Goal: Information Seeking & Learning: Learn about a topic

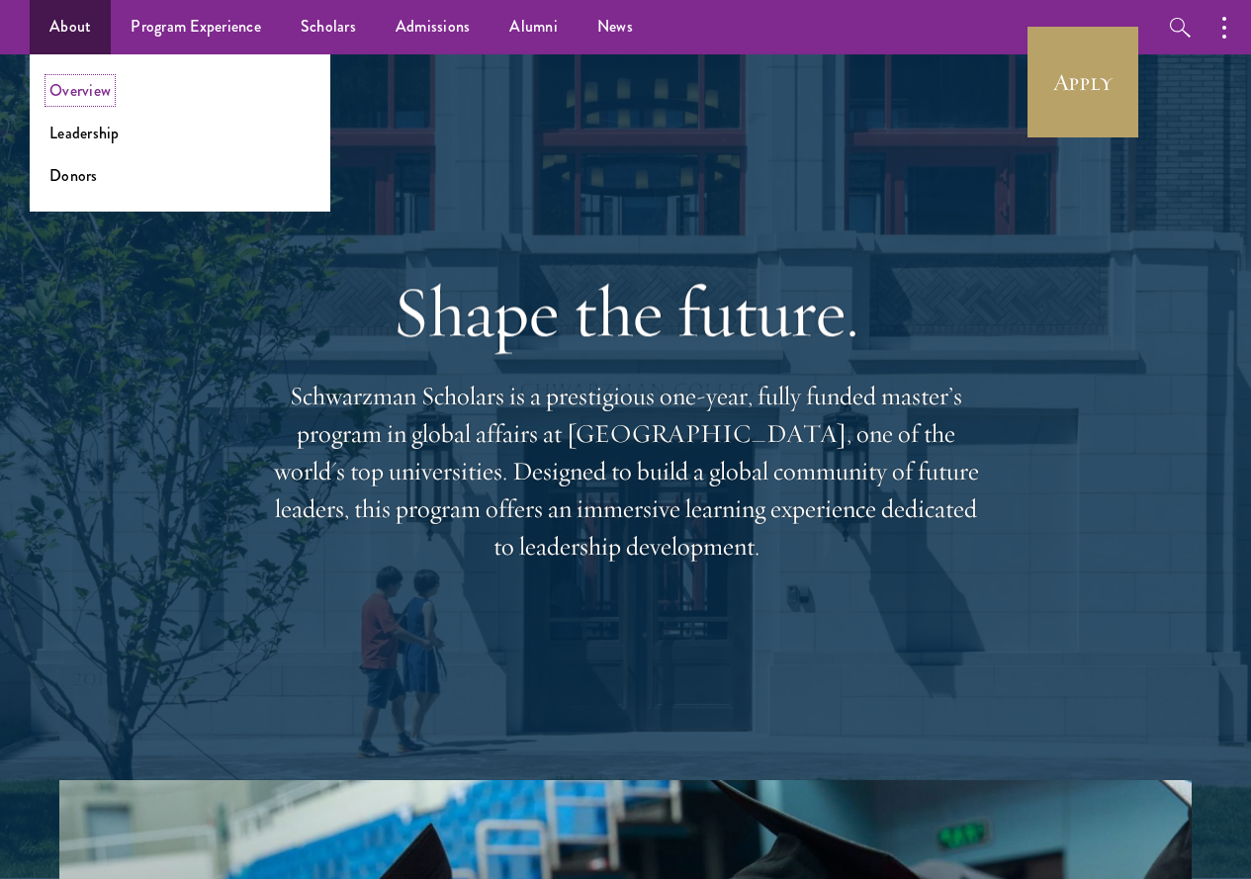
click at [75, 95] on link "Overview" at bounding box center [79, 90] width 61 height 23
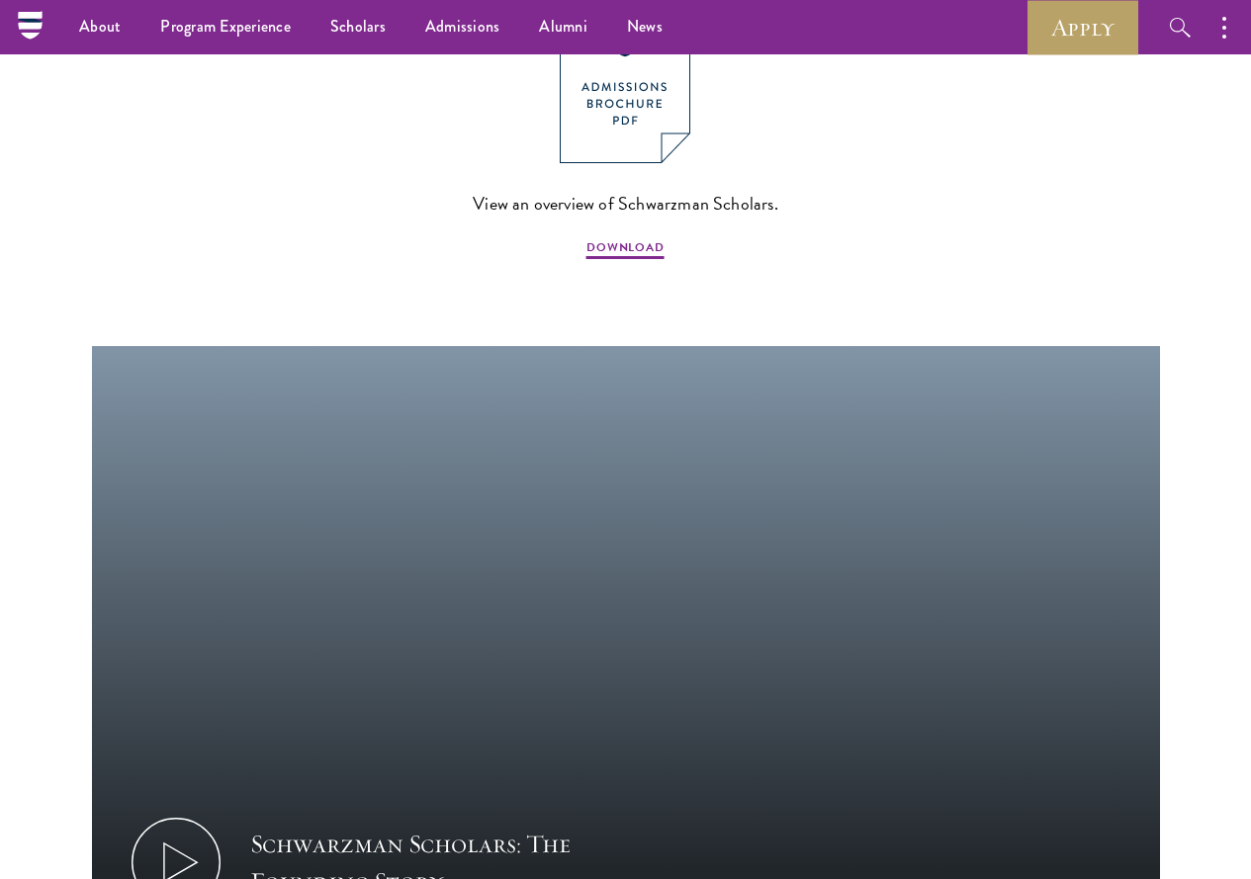
scroll to position [2077, 0]
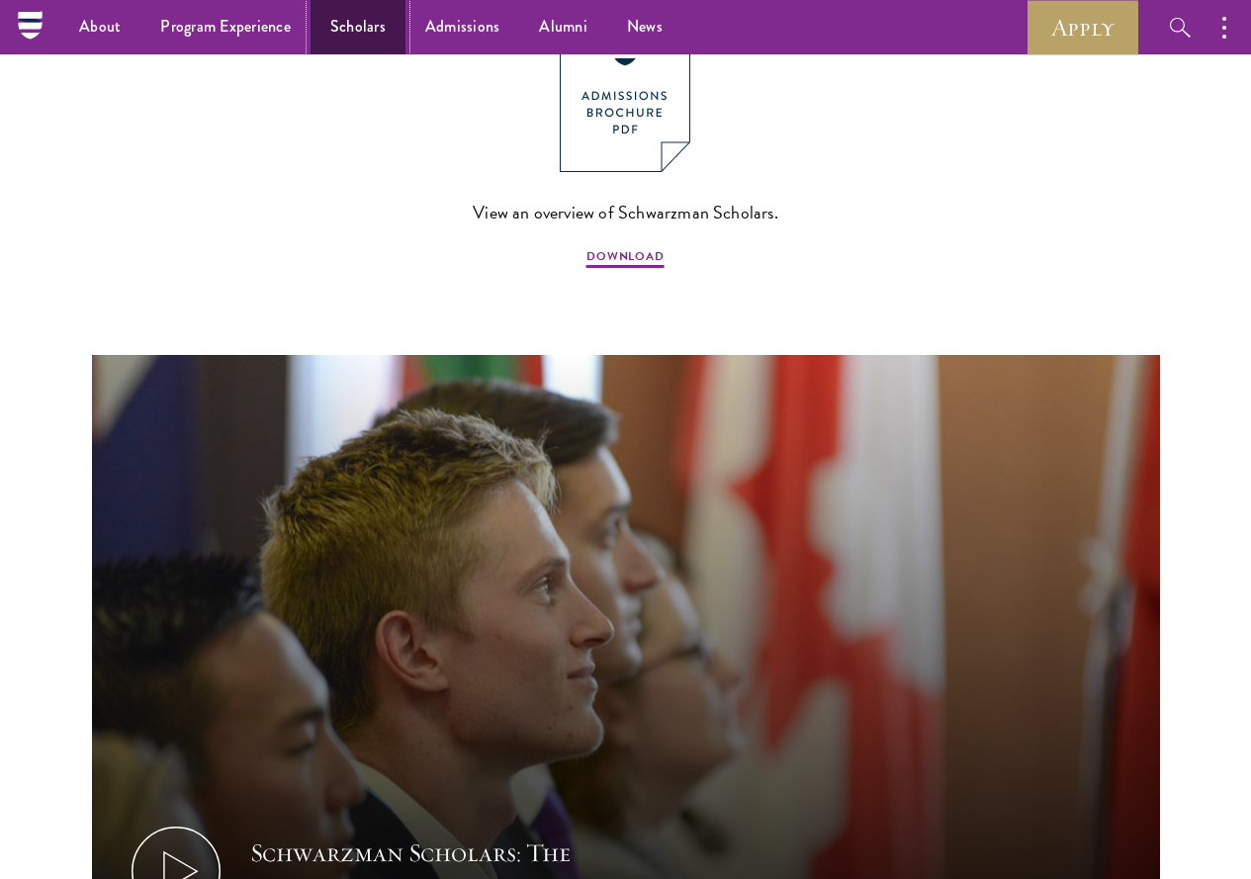
click at [339, 36] on link "Scholars" at bounding box center [357, 27] width 95 height 54
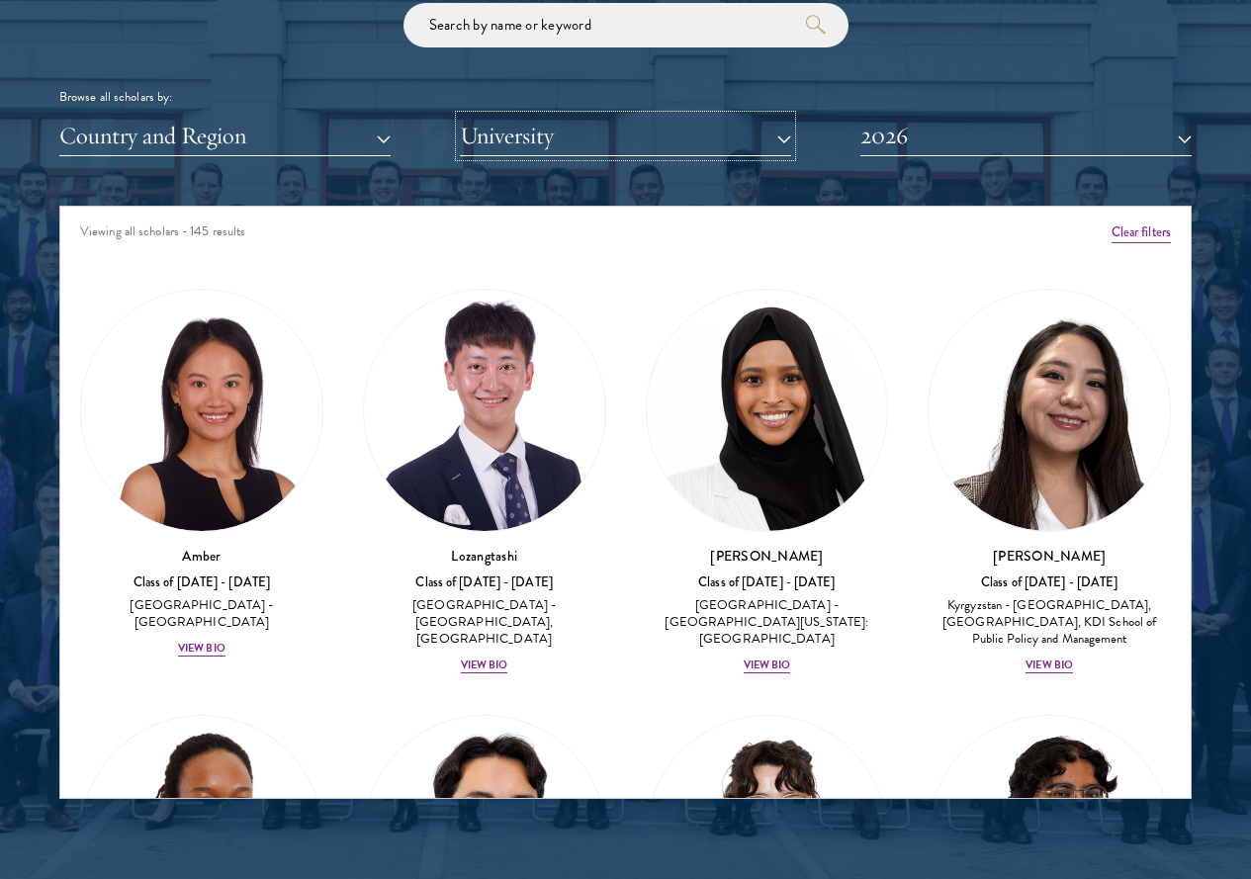
click at [765, 116] on button "University" at bounding box center [625, 136] width 331 height 41
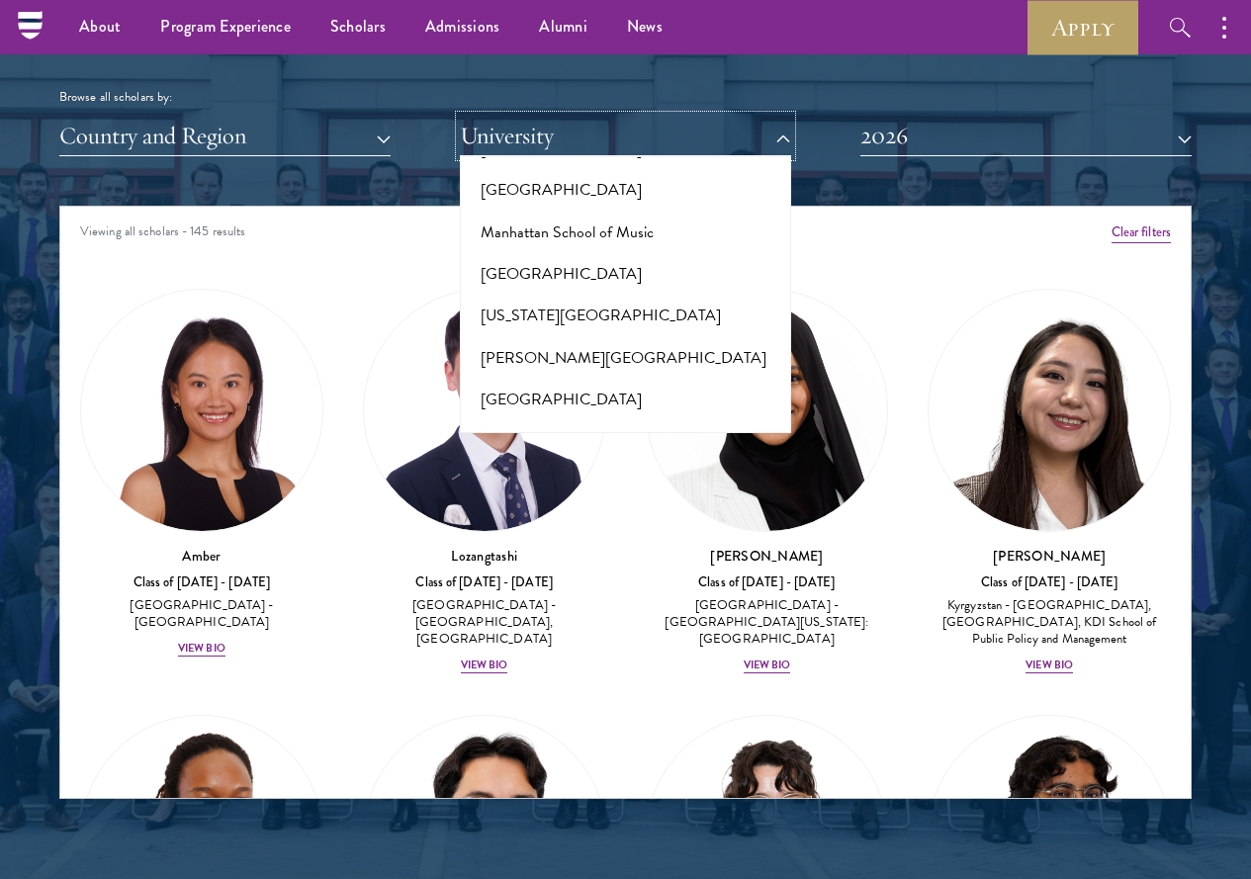
scroll to position [7384, 0]
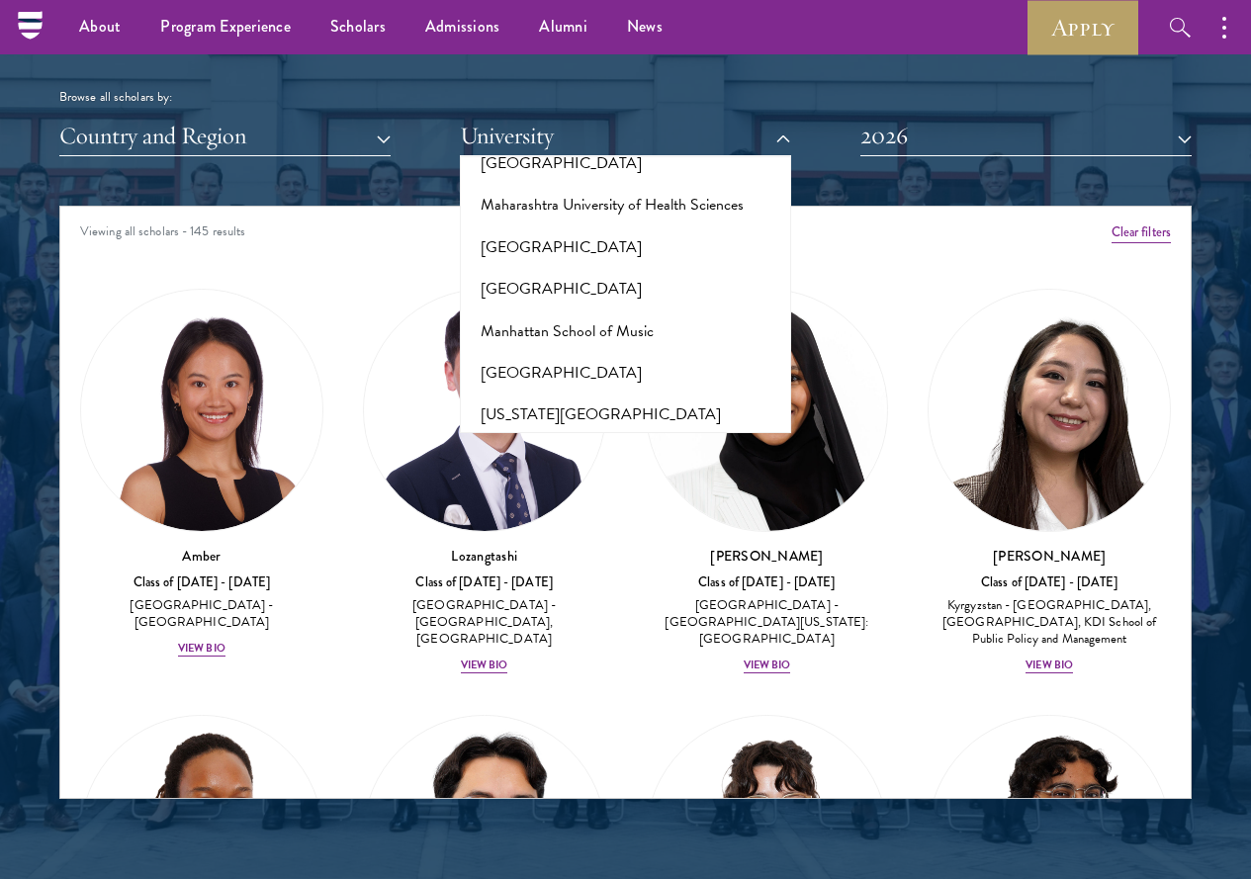
click at [1228, 384] on div at bounding box center [625, 306] width 1251 height 1222
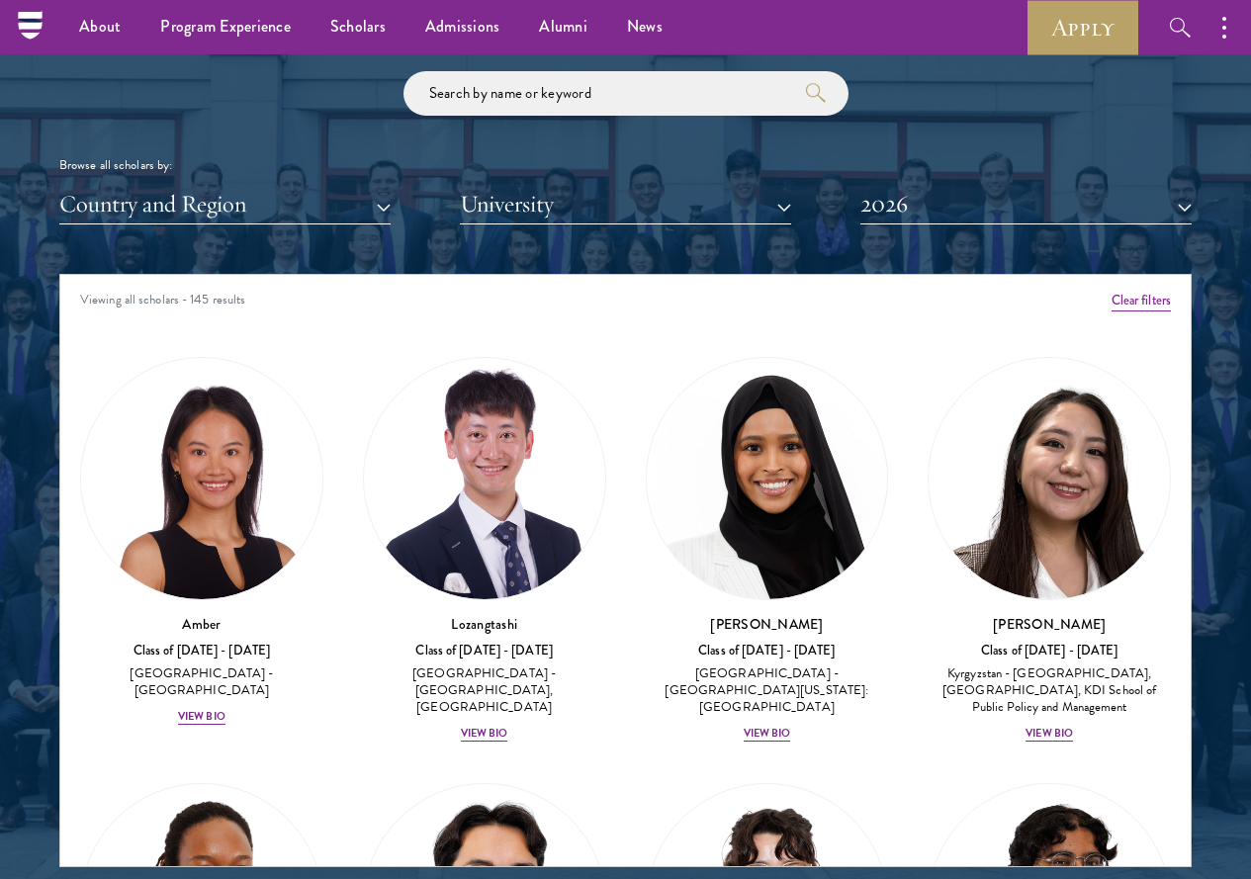
scroll to position [2175, 0]
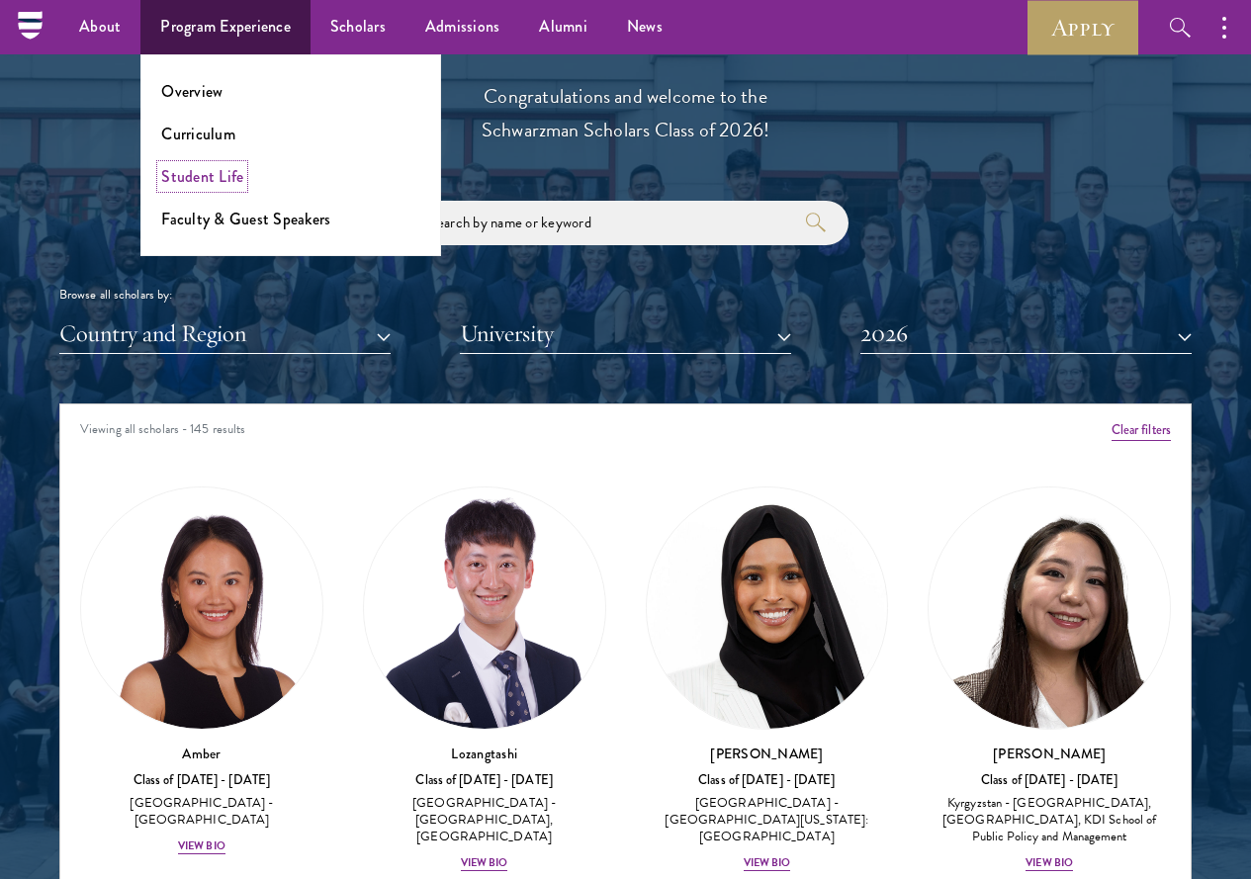
click at [212, 175] on link "Student Life" at bounding box center [202, 176] width 82 height 23
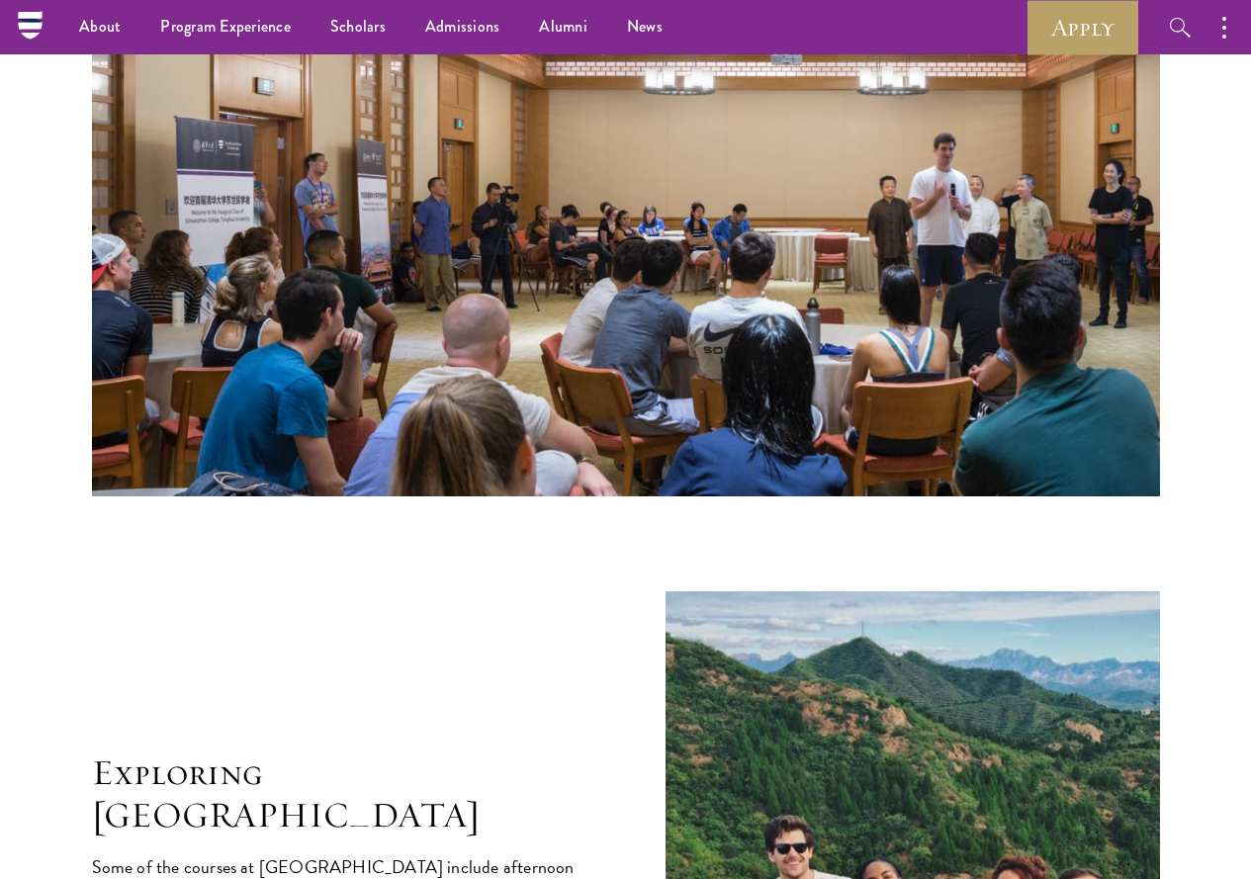
scroll to position [3263, 0]
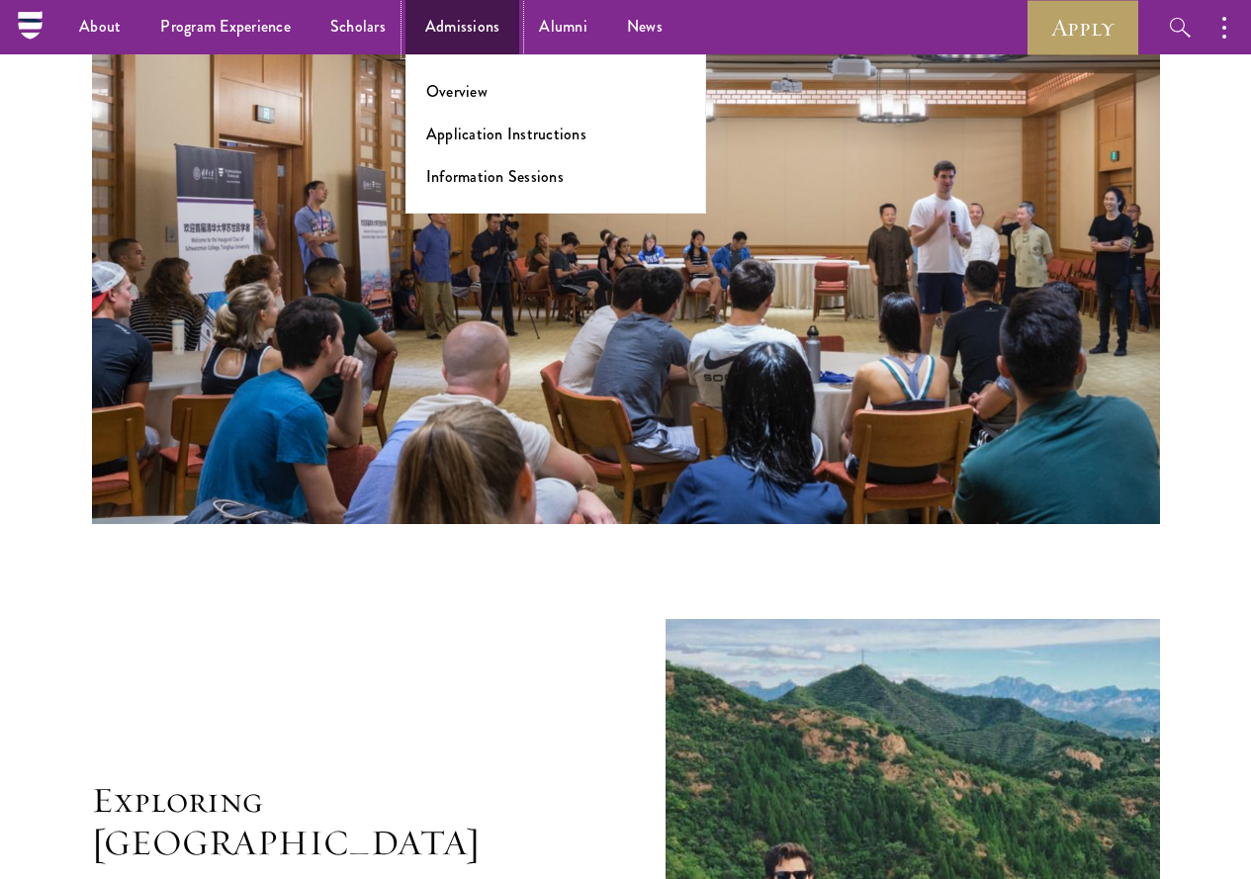
click at [441, 23] on link "Admissions" at bounding box center [462, 27] width 115 height 54
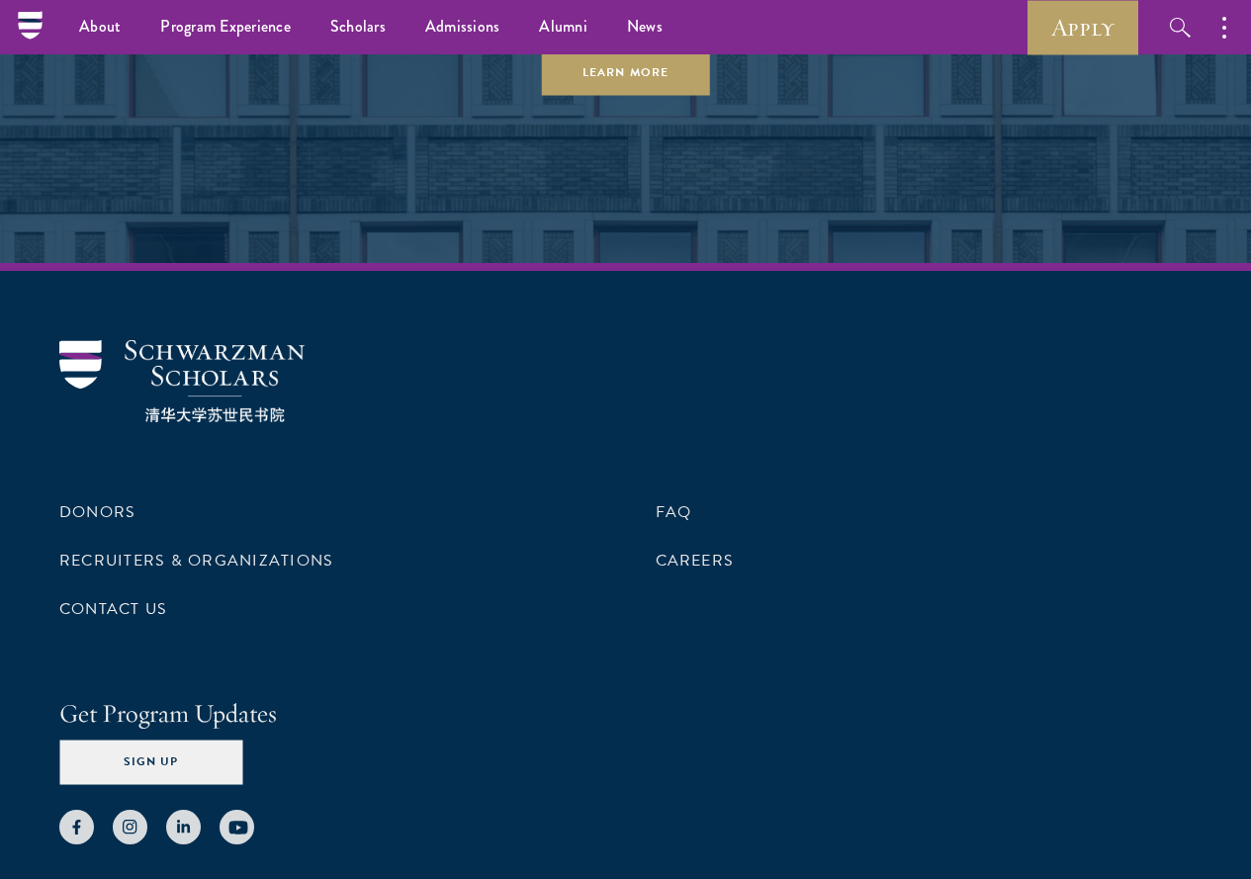
scroll to position [9490, 0]
